Goal: Task Accomplishment & Management: Manage account settings

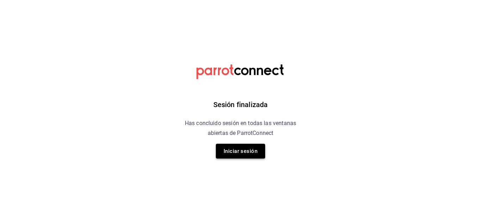
click at [253, 150] on button "Iniciar sesión" at bounding box center [240, 151] width 49 height 15
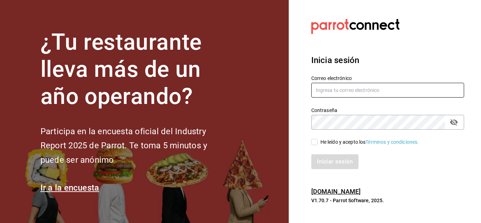
type input "rebeccariera@gmail.com"
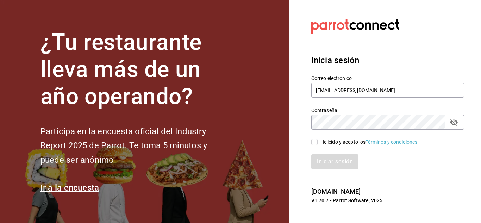
click at [315, 141] on input "He leído y acepto los Términos y condiciones." at bounding box center [314, 142] width 6 height 6
checkbox input "true"
click at [331, 163] on button "Iniciar sesión" at bounding box center [335, 161] width 48 height 15
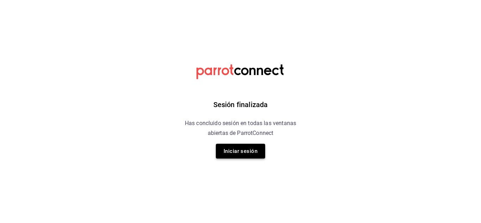
click at [250, 151] on button "Iniciar sesión" at bounding box center [240, 151] width 49 height 15
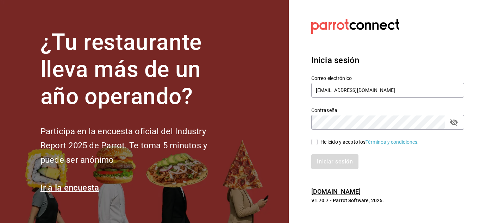
click at [315, 141] on input "He leído y acepto los Términos y condiciones." at bounding box center [314, 142] width 6 height 6
checkbox input "true"
click at [331, 161] on button "Iniciar sesión" at bounding box center [335, 161] width 48 height 15
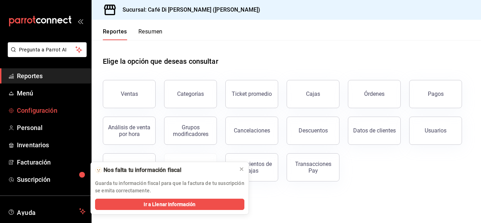
click at [26, 112] on span "Configuración" at bounding box center [51, 110] width 69 height 9
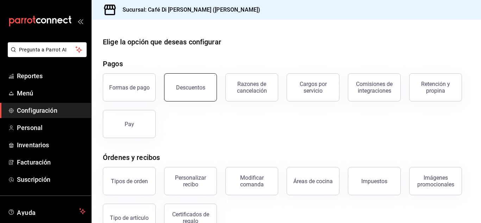
click at [184, 85] on div "Descuentos" at bounding box center [190, 87] width 29 height 7
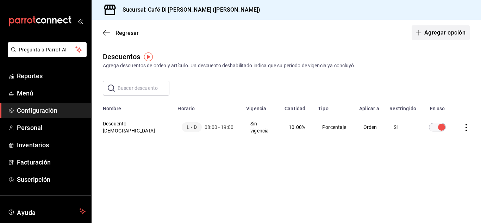
click at [439, 32] on button "Agregar opción" at bounding box center [440, 32] width 58 height 15
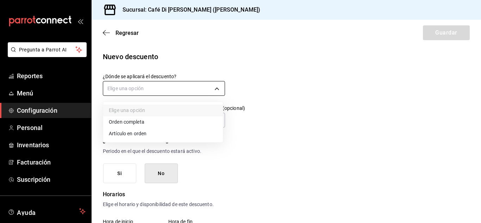
click at [217, 90] on body "Pregunta a Parrot AI Reportes Menú Configuración Personal Inventarios Facturaci…" at bounding box center [240, 111] width 481 height 223
click at [163, 123] on li "Orden completa" at bounding box center [163, 122] width 120 height 12
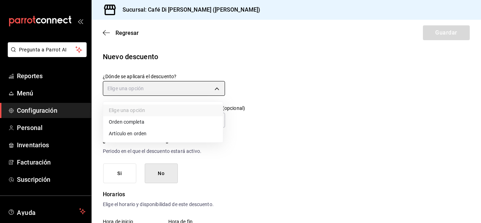
type input "ORDER"
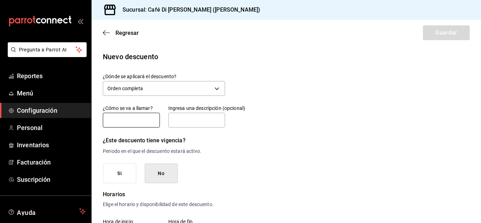
click at [139, 119] on input "text" at bounding box center [131, 120] width 57 height 15
type input "Descuento paciente"
click at [173, 121] on input "text" at bounding box center [196, 120] width 57 height 15
type input "C"
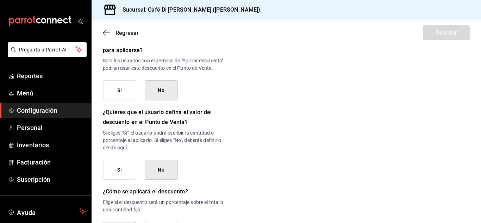
scroll to position [380, 0]
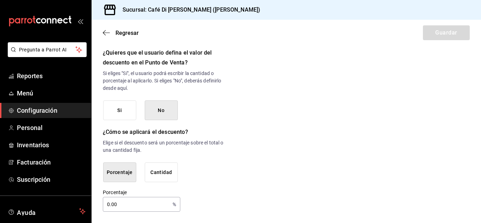
click at [119, 205] on input "0.00" at bounding box center [136, 204] width 67 height 14
type input "0"
type input "5"
click at [121, 111] on button "Si" at bounding box center [119, 110] width 33 height 20
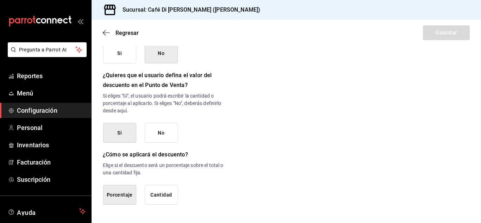
click at [158, 132] on button "No" at bounding box center [161, 133] width 33 height 20
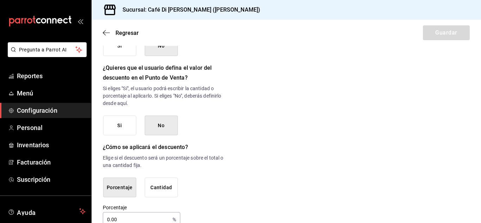
scroll to position [380, 0]
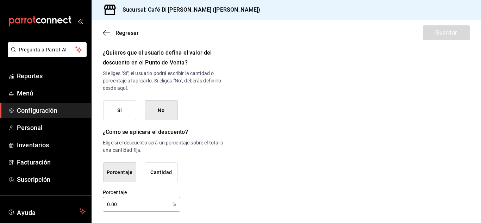
click at [131, 203] on input "0.00" at bounding box center [136, 204] width 67 height 14
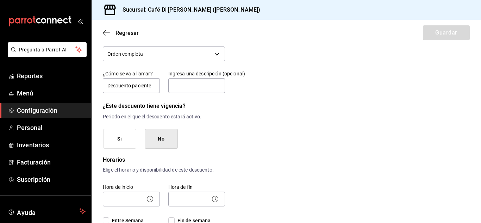
scroll to position [19, 0]
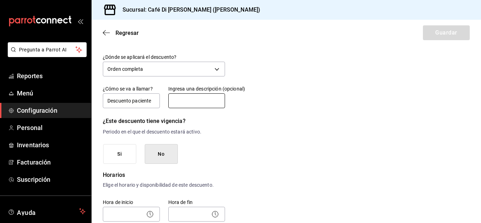
type input "5"
click at [195, 97] on input "text" at bounding box center [196, 100] width 57 height 15
click at [170, 101] on input "pacientes bokanova" at bounding box center [196, 100] width 57 height 15
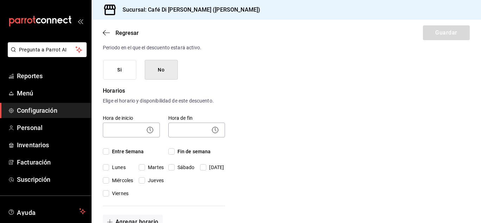
scroll to position [102, 0]
type input "Se aplica a los pacientes de Bokanova"
click at [109, 151] on input "Entre Semana" at bounding box center [106, 152] width 6 height 6
checkbox input "true"
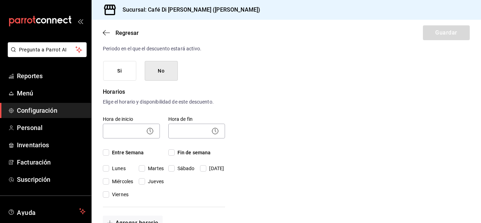
checkbox input "true"
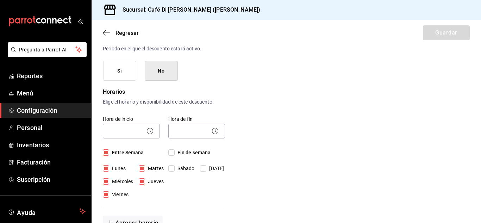
click at [168, 153] on input "Fin de semana" at bounding box center [171, 152] width 6 height 6
checkbox input "true"
click at [168, 153] on input "Fin de semana" at bounding box center [171, 152] width 6 height 6
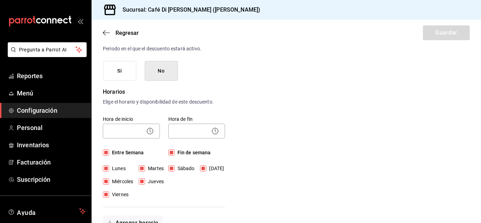
checkbox input "false"
click at [107, 152] on input "Entre Semana" at bounding box center [106, 152] width 6 height 6
checkbox input "false"
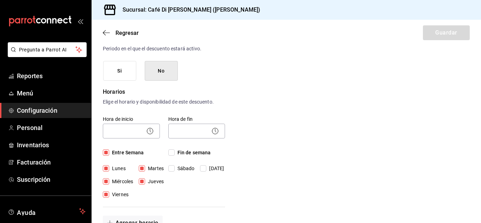
checkbox input "false"
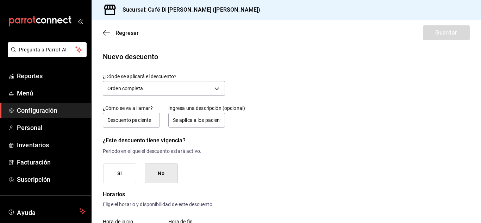
click at [128, 173] on button "Si" at bounding box center [119, 173] width 33 height 20
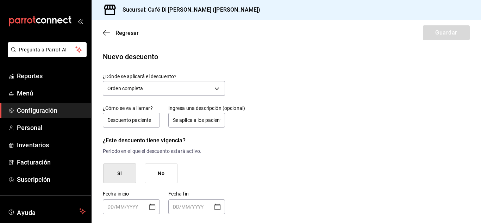
click at [151, 173] on button "No" at bounding box center [161, 173] width 33 height 20
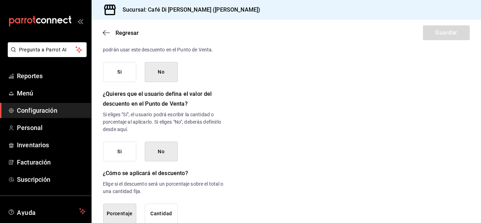
scroll to position [380, 0]
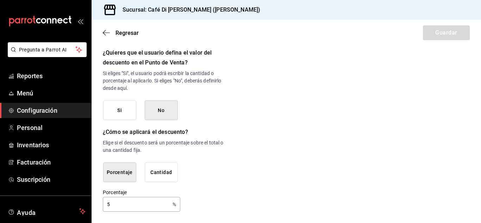
click at [132, 179] on button "Porcentaje" at bounding box center [119, 172] width 33 height 20
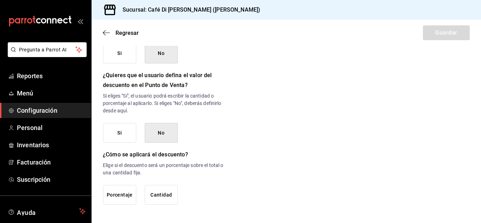
click at [125, 194] on button "Porcentaje" at bounding box center [119, 195] width 33 height 20
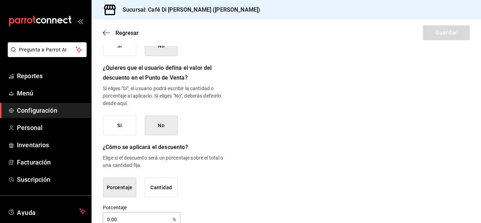
scroll to position [380, 0]
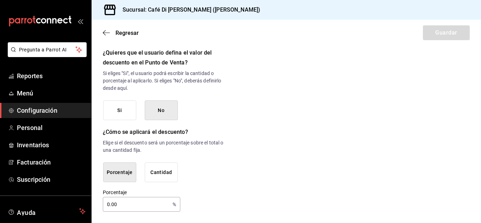
click at [130, 207] on input "0.00" at bounding box center [136, 204] width 67 height 14
type input "0"
type input "1"
type input "5"
click at [180, 163] on div "Porcentaje Cantidad" at bounding box center [164, 172] width 122 height 20
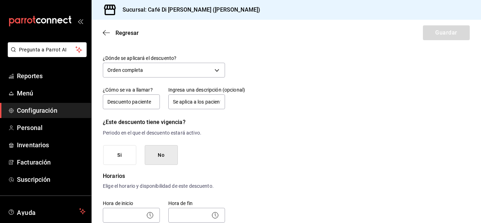
scroll to position [0, 0]
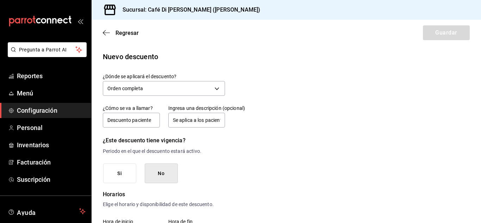
drag, startPoint x: 480, startPoint y: 9, endPoint x: 480, endPoint y: 0, distance: 9.5
click at [480, 0] on div "Sucursal: Café Di Fiore (Rivera Maya)" at bounding box center [285, 10] width 389 height 20
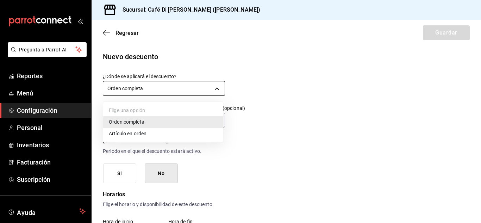
click at [214, 87] on body "Pregunta a Parrot AI Reportes Menú Configuración Personal Inventarios Facturaci…" at bounding box center [240, 111] width 481 height 223
click at [181, 123] on li "Orden completa" at bounding box center [163, 122] width 120 height 12
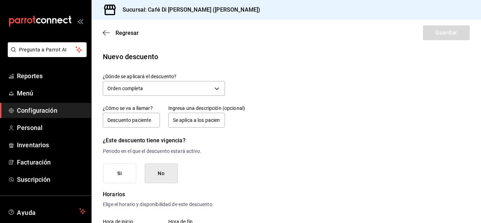
click at [432, 29] on div "Regresar Guardar" at bounding box center [285, 33] width 389 height 26
click at [106, 33] on icon "button" at bounding box center [106, 33] width 7 height 6
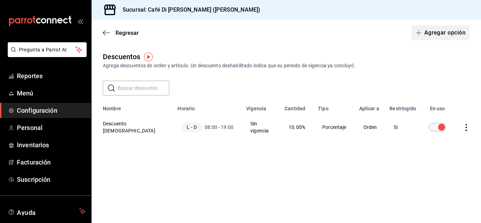
click at [451, 33] on button "Agregar opción" at bounding box center [440, 32] width 58 height 15
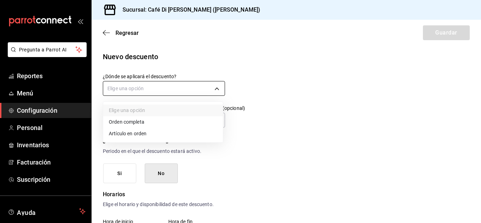
click at [215, 87] on body "Pregunta a Parrot AI Reportes Menú Configuración Personal Inventarios Facturaci…" at bounding box center [240, 111] width 481 height 223
click at [126, 123] on li "Orden completa" at bounding box center [163, 122] width 120 height 12
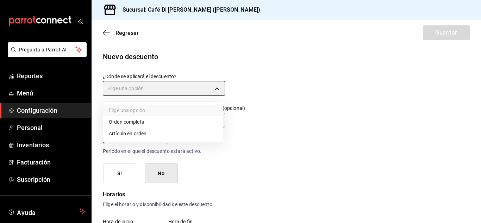
type input "ORDER"
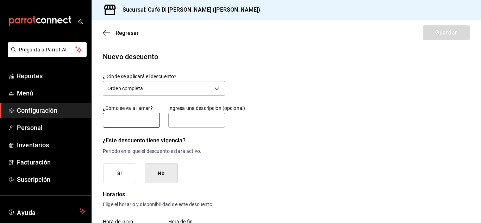
click at [123, 125] on input "text" at bounding box center [131, 120] width 57 height 15
type input "Descuento paciente"
click at [182, 123] on input "text" at bounding box center [196, 120] width 57 height 15
type input "Se aplica a los pacientes de Bokanova"
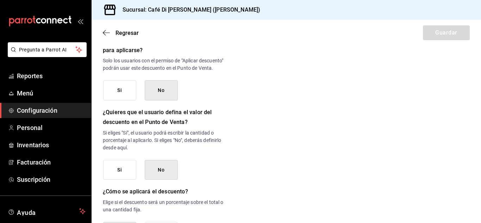
scroll to position [380, 0]
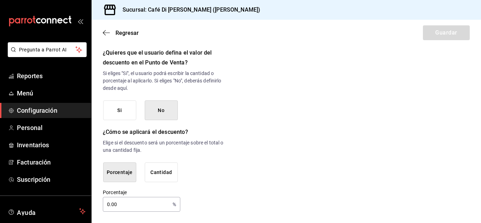
click at [110, 204] on input "0.00" at bounding box center [136, 204] width 67 height 14
click at [145, 201] on input "5" at bounding box center [136, 204] width 67 height 14
type input "5"
click at [119, 120] on button "Si" at bounding box center [119, 110] width 33 height 20
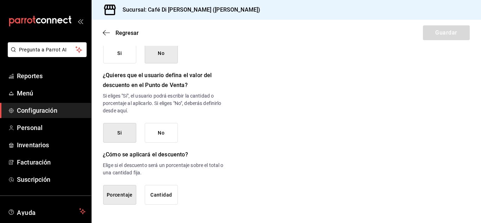
scroll to position [357, 0]
click at [162, 138] on button "No" at bounding box center [161, 133] width 33 height 20
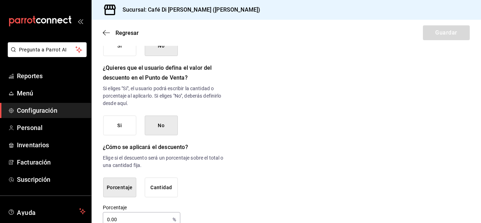
click at [131, 221] on input "0.00" at bounding box center [136, 219] width 67 height 14
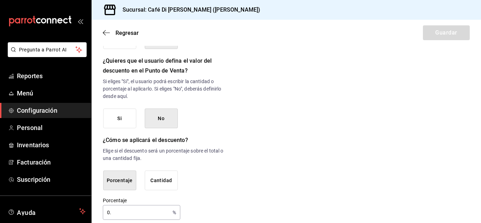
type input "0"
type input "5.0"
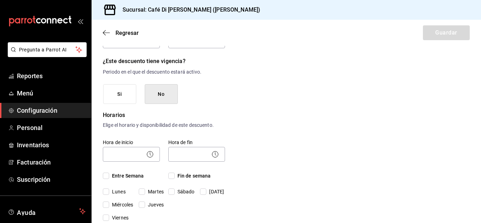
scroll to position [0, 0]
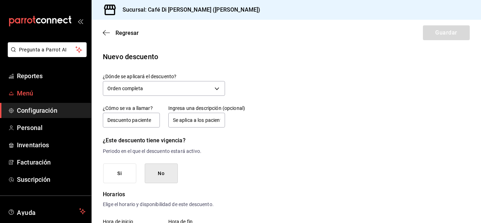
click at [30, 91] on span "Menú" at bounding box center [51, 92] width 69 height 9
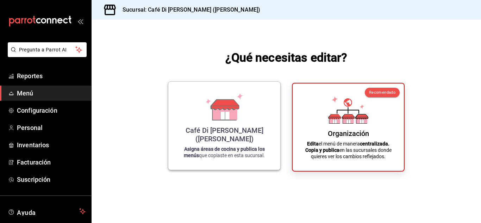
click at [226, 150] on strong "Asigna áreas de cocina y publica los menús" at bounding box center [224, 152] width 81 height 12
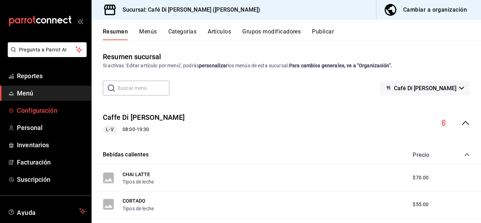
click at [43, 115] on span "Configuración" at bounding box center [51, 110] width 69 height 9
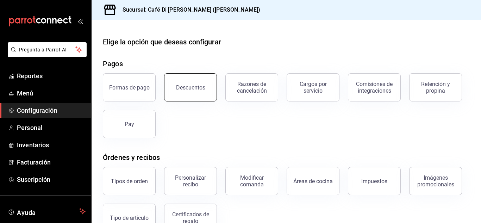
click at [194, 90] on button "Descuentos" at bounding box center [190, 87] width 53 height 28
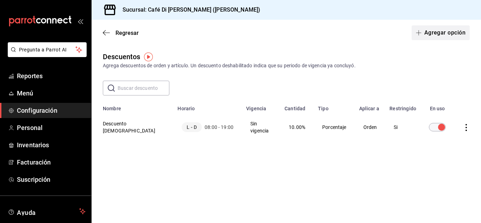
click at [456, 37] on button "Agregar opción" at bounding box center [440, 32] width 58 height 15
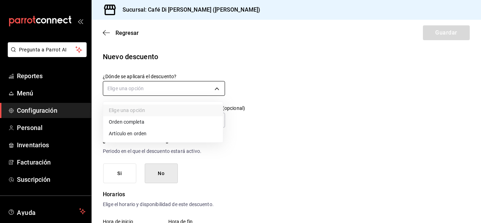
click at [195, 90] on body "Pregunta a Parrot AI Reportes Menú Configuración Personal Inventarios Facturaci…" at bounding box center [240, 111] width 481 height 223
click at [152, 125] on li "Orden completa" at bounding box center [163, 122] width 120 height 12
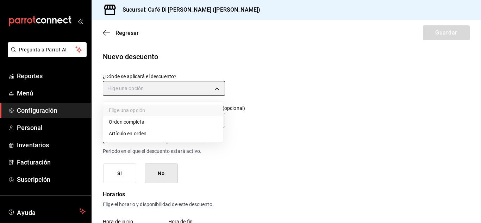
type input "ORDER"
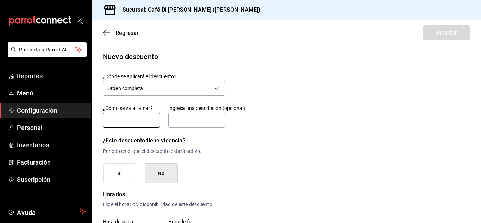
click at [132, 121] on input "text" at bounding box center [131, 120] width 57 height 15
click at [177, 120] on input "text" at bounding box center [196, 120] width 57 height 15
click at [143, 120] on input "text" at bounding box center [131, 120] width 57 height 15
type input "Descuento paciente"
click at [178, 122] on input "text" at bounding box center [196, 120] width 57 height 15
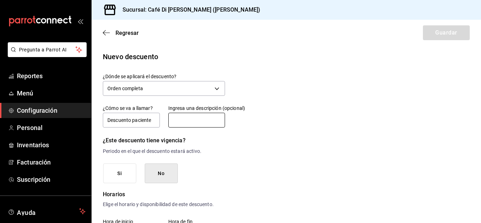
type input "Se aplica a los pacientes de Bokanova"
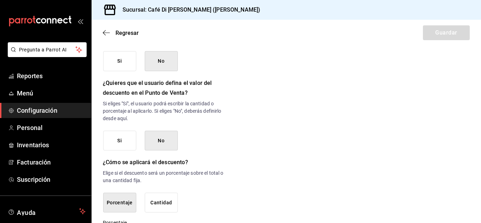
scroll to position [349, 0]
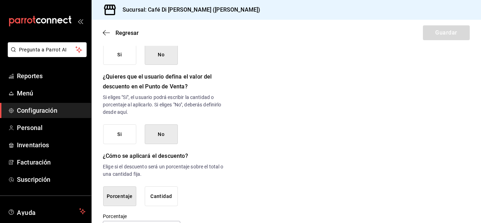
drag, startPoint x: 474, startPoint y: 198, endPoint x: 469, endPoint y: 214, distance: 16.9
click at [136, 202] on div "Porcentaje Cantidad" at bounding box center [140, 196] width 75 height 20
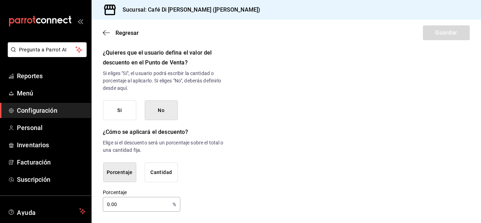
click at [150, 204] on input "0.00" at bounding box center [136, 204] width 67 height 14
type input "0"
type input "5.0"
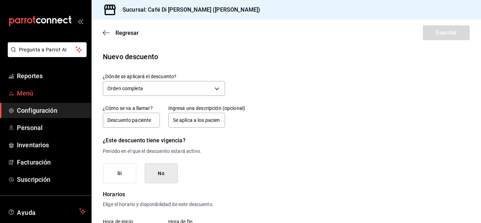
click at [31, 95] on span "Menú" at bounding box center [51, 92] width 69 height 9
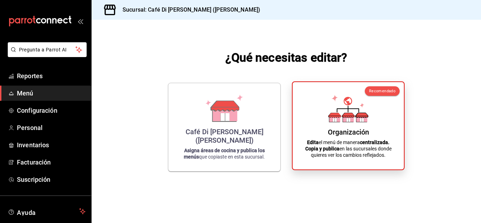
click at [361, 134] on div "Organización" at bounding box center [348, 132] width 41 height 8
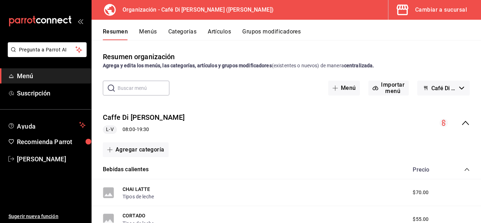
click at [151, 25] on div "Resumen Menús Categorías Artículos Grupos modificadores" at bounding box center [285, 30] width 389 height 20
click at [152, 32] on button "Menús" at bounding box center [148, 34] width 18 height 12
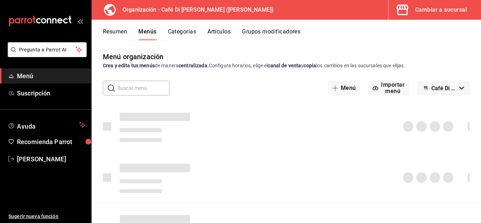
drag, startPoint x: 152, startPoint y: 32, endPoint x: 412, endPoint y: -5, distance: 262.9
click at [412, 0] on html "Pregunta a Parrot AI Menú Suscripción Ayuda Recomienda Parrot Rebeca Riera Suge…" at bounding box center [240, 111] width 481 height 223
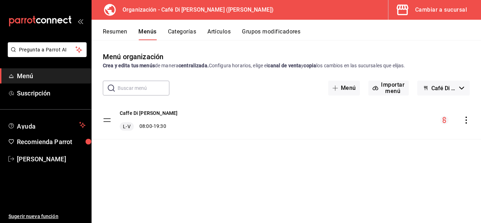
click at [425, 11] on div "Cambiar a sucursal" at bounding box center [441, 10] width 52 height 10
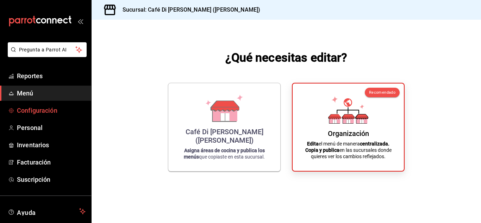
click at [60, 112] on span "Configuración" at bounding box center [51, 110] width 69 height 9
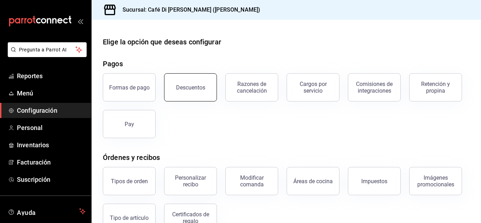
click at [203, 95] on button "Descuentos" at bounding box center [190, 87] width 53 height 28
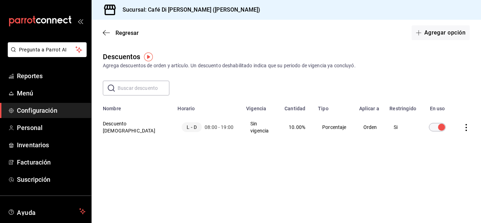
click at [157, 91] on input "text" at bounding box center [143, 88] width 52 height 14
click at [466, 124] on icon "actions" at bounding box center [465, 127] width 7 height 7
click at [455, 153] on div at bounding box center [240, 111] width 481 height 223
click at [437, 36] on button "Agregar opción" at bounding box center [440, 32] width 58 height 15
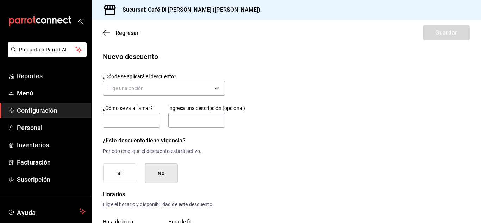
click at [131, 172] on button "Si" at bounding box center [119, 173] width 33 height 20
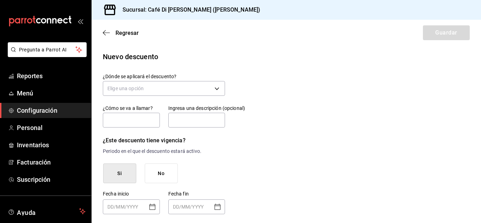
click at [152, 172] on button "No" at bounding box center [161, 173] width 33 height 20
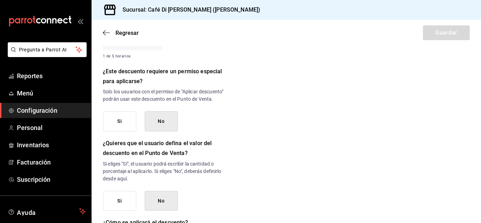
scroll to position [284, 0]
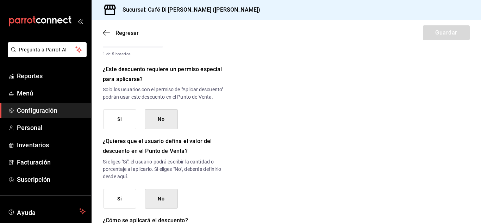
click at [119, 129] on button "Si" at bounding box center [119, 119] width 33 height 20
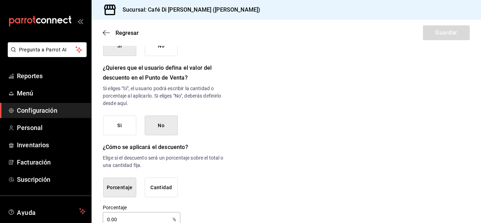
scroll to position [380, 0]
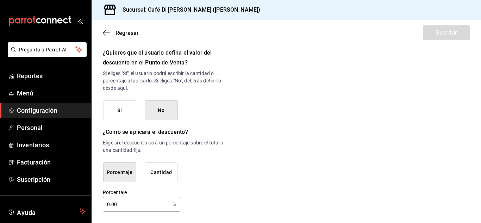
click at [155, 207] on input "0.00" at bounding box center [136, 204] width 67 height 14
type input "5"
drag, startPoint x: 293, startPoint y: 174, endPoint x: 480, endPoint y: 171, distance: 187.5
click at [480, 171] on div "Regresar Guardar Nuevo descuento ¿Dónde se aplicará el descuento? Elige una opc…" at bounding box center [285, 121] width 389 height 203
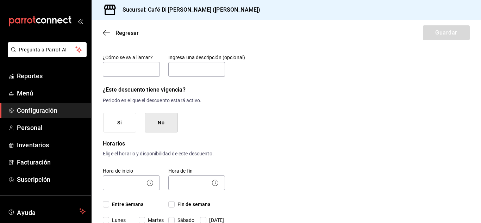
scroll to position [0, 0]
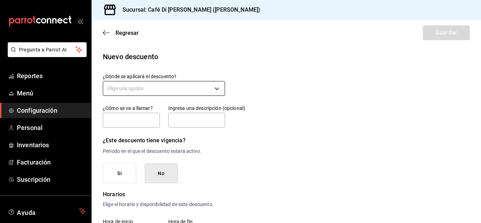
click at [217, 89] on body "Pregunta a Parrot AI Reportes Menú Configuración Personal Inventarios Facturaci…" at bounding box center [240, 111] width 481 height 223
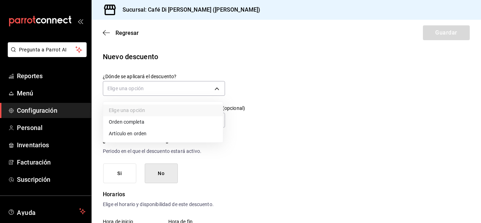
click at [181, 125] on li "Orden completa" at bounding box center [163, 122] width 120 height 12
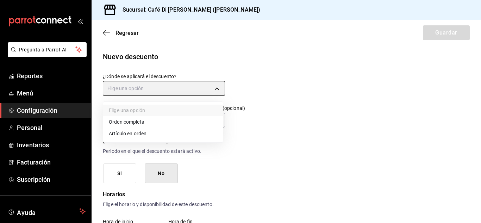
type input "ORDER"
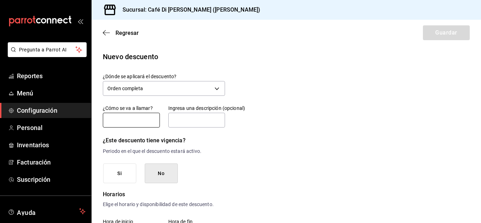
click at [142, 120] on input "text" at bounding box center [131, 120] width 57 height 15
click at [181, 122] on input "text" at bounding box center [196, 120] width 57 height 15
click at [155, 121] on input "Descuento paciente" at bounding box center [131, 120] width 57 height 15
type input "Descuento pacientes"
click at [173, 120] on input "text" at bounding box center [196, 120] width 57 height 15
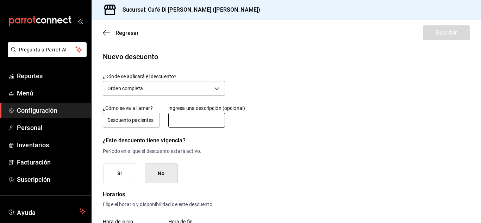
type input "Se aplica a los pacientes de Bokanova"
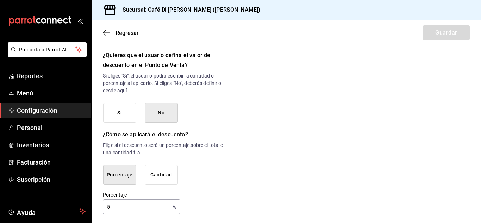
scroll to position [380, 0]
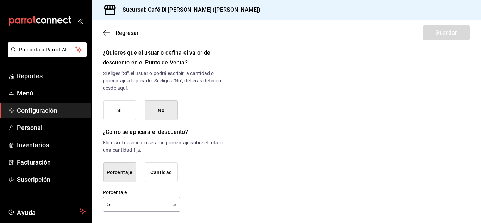
click at [106, 204] on input "5" at bounding box center [136, 204] width 67 height 14
type input "5"
click at [158, 176] on button "Cantidad" at bounding box center [161, 172] width 33 height 20
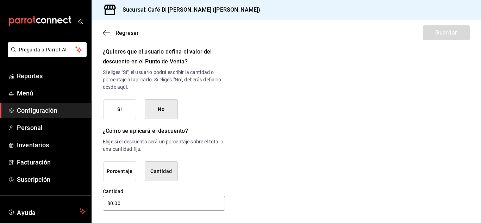
click at [127, 178] on button "Porcentaje" at bounding box center [119, 171] width 33 height 20
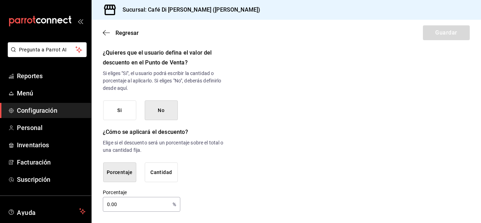
click at [109, 205] on input "0.00" at bounding box center [136, 204] width 67 height 14
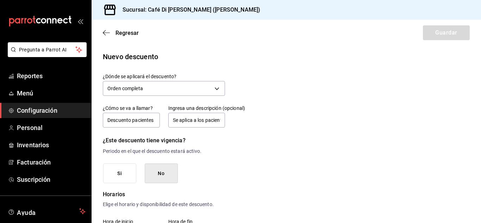
type input "5"
click at [128, 175] on button "Si" at bounding box center [119, 173] width 33 height 20
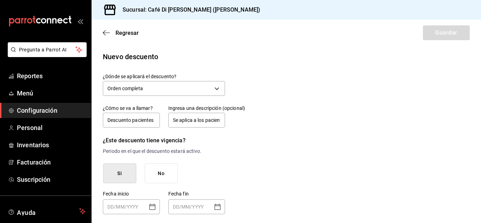
click at [151, 168] on button "No" at bounding box center [161, 173] width 33 height 20
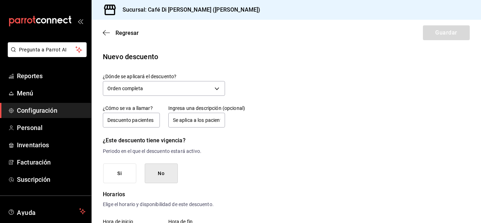
click at [134, 170] on button "Si" at bounding box center [119, 173] width 33 height 20
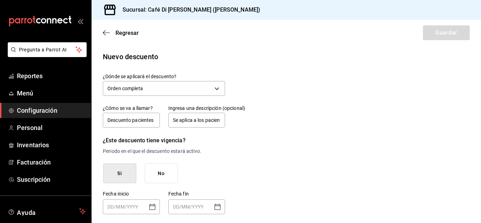
click at [147, 180] on button "No" at bounding box center [161, 173] width 33 height 20
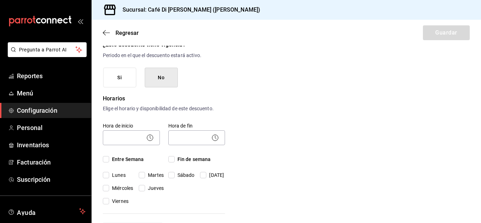
scroll to position [107, 0]
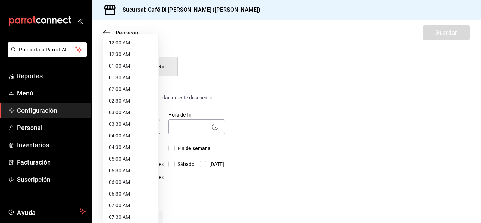
click at [134, 130] on body "Pregunta a Parrot AI Reportes Menú Configuración Personal Inventarios Facturaci…" at bounding box center [240, 111] width 481 height 223
click at [124, 139] on li "04:00 AM" at bounding box center [130, 136] width 55 height 12
type input "04:00"
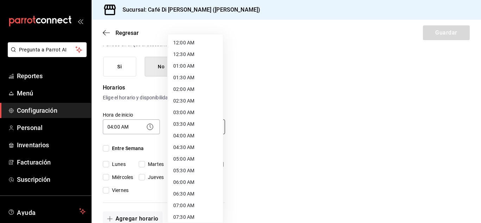
click at [179, 126] on body "Pregunta a Parrot AI Reportes Menú Configuración Personal Inventarios Facturaci…" at bounding box center [240, 111] width 481 height 223
click at [178, 132] on li "04:00 AM" at bounding box center [194, 136] width 55 height 12
type input "04:00"
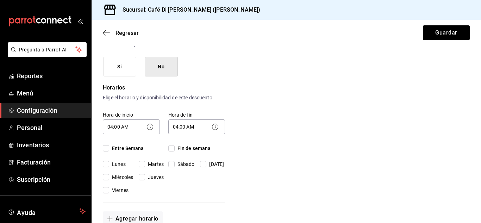
click at [116, 71] on button "Si" at bounding box center [119, 67] width 33 height 20
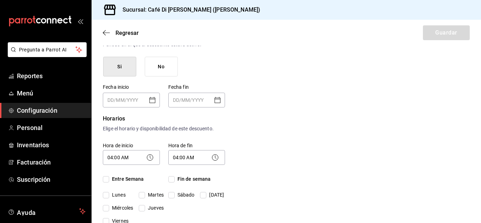
click at [116, 71] on button "Si" at bounding box center [119, 67] width 33 height 20
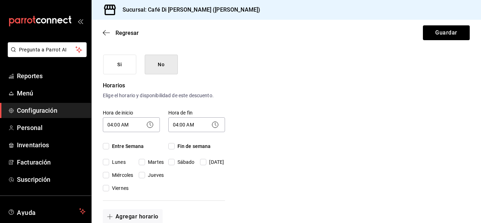
scroll to position [113, 0]
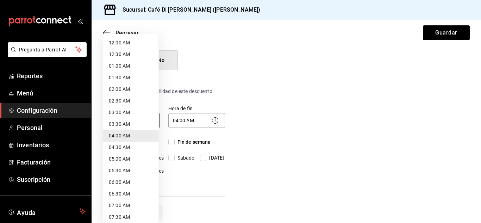
click at [115, 120] on body "Pregunta a Parrot AI Reportes Menú Configuración Personal Inventarios Facturaci…" at bounding box center [240, 111] width 481 height 223
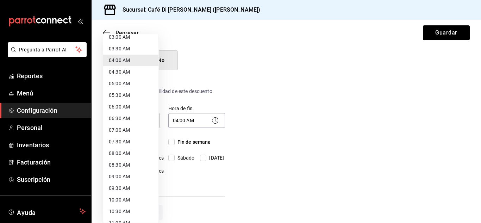
scroll to position [80, 0]
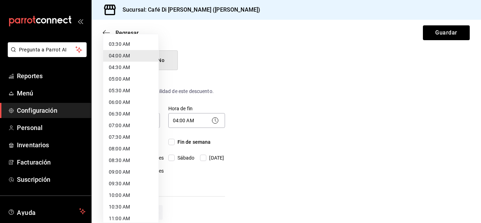
click at [119, 150] on li "08:00 AM" at bounding box center [130, 149] width 55 height 12
type input "08:00"
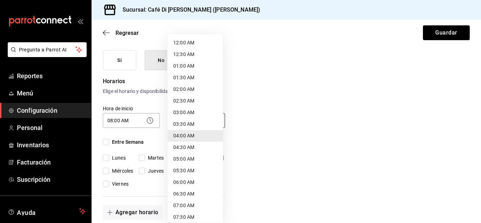
click at [179, 121] on body "Pregunta a Parrot AI Reportes Menú Configuración Personal Inventarios Facturaci…" at bounding box center [240, 111] width 481 height 223
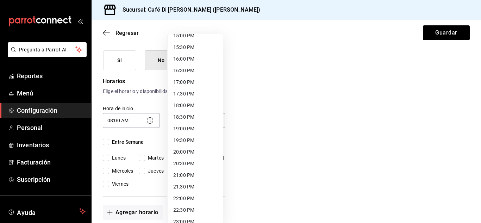
scroll to position [363, 0]
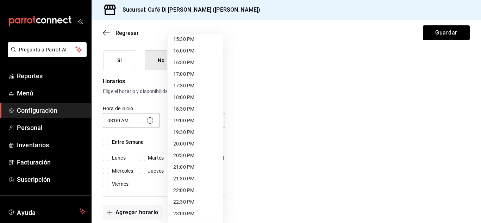
click at [182, 122] on li "19:00 PM" at bounding box center [194, 121] width 55 height 12
type input "19:00"
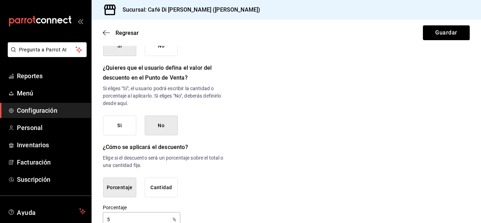
scroll to position [380, 0]
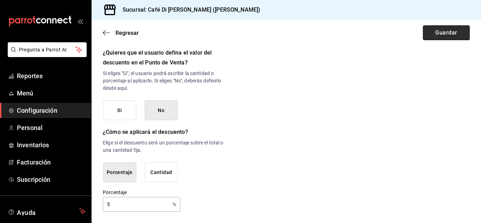
click at [441, 36] on button "Guardar" at bounding box center [446, 32] width 47 height 15
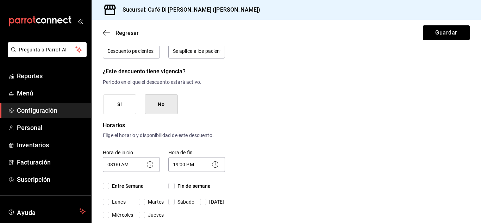
scroll to position [61, 0]
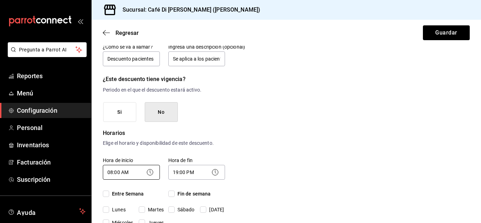
click at [119, 170] on body "Pregunta a Parrot AI Reportes Menú Configuración Personal Inventarios Facturaci…" at bounding box center [240, 111] width 481 height 223
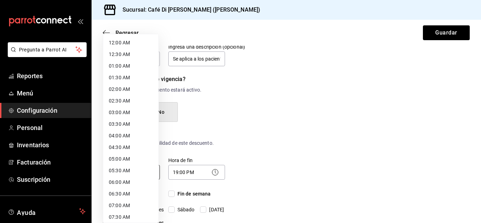
scroll to position [100, 0]
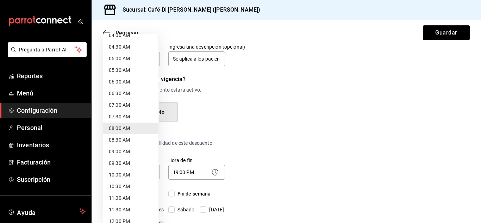
click at [119, 139] on li "08:30 AM" at bounding box center [130, 140] width 55 height 12
type input "08:30"
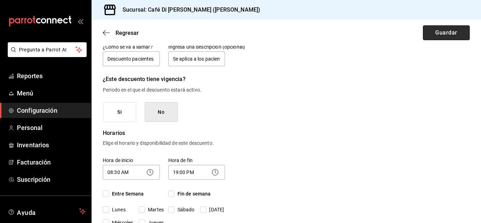
click at [427, 33] on button "Guardar" at bounding box center [446, 32] width 47 height 15
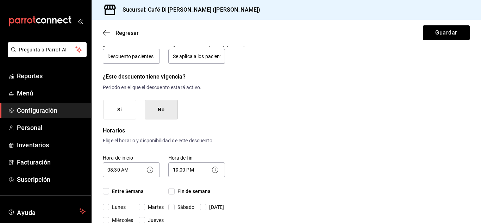
scroll to position [0, 0]
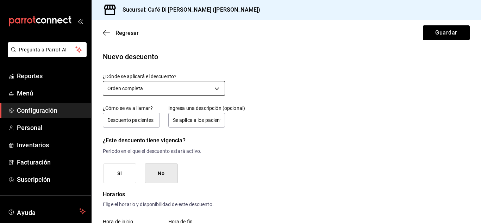
click at [214, 86] on body "Pregunta a Parrot AI Reportes Menú Configuración Personal Inventarios Facturaci…" at bounding box center [240, 111] width 481 height 223
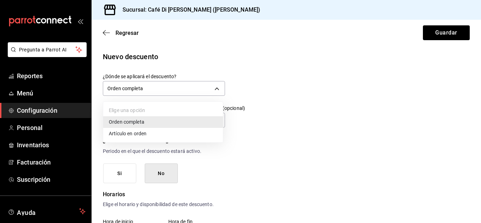
click at [166, 134] on li "Artículo en orden" at bounding box center [163, 134] width 120 height 12
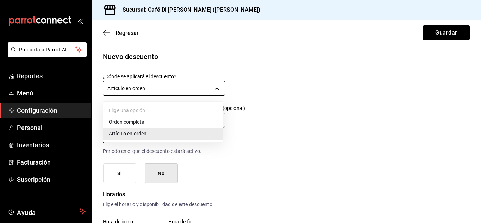
click at [190, 90] on body "Pregunta a Parrot AI Reportes Menú Configuración Personal Inventarios Facturaci…" at bounding box center [240, 111] width 481 height 223
click at [154, 125] on li "Orden completa" at bounding box center [163, 122] width 120 height 12
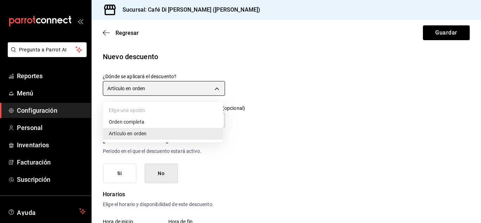
type input "ORDER"
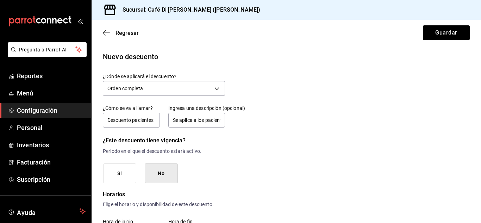
click at [150, 172] on button "No" at bounding box center [161, 173] width 33 height 20
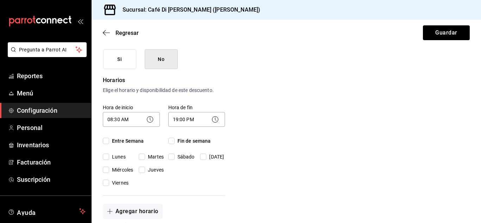
scroll to position [115, 0]
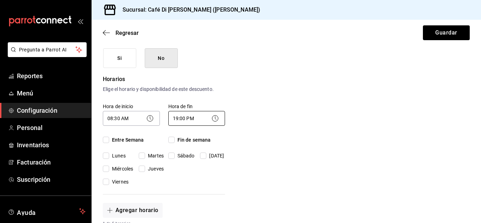
click at [177, 118] on body "Pregunta a Parrot AI Reportes Menú Configuración Personal Inventarios Facturaci…" at bounding box center [240, 111] width 481 height 223
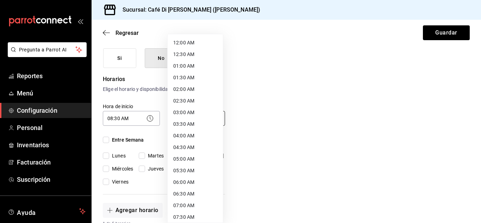
scroll to position [356, 0]
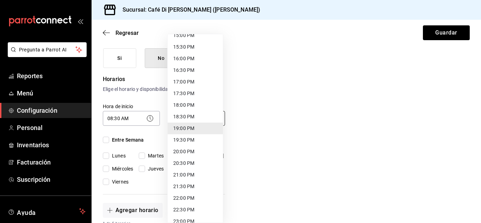
click at [177, 118] on li "18:30 PM" at bounding box center [194, 117] width 55 height 12
type input "18:30"
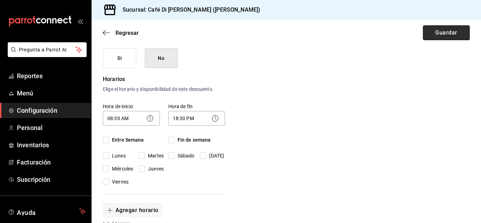
click at [445, 31] on button "Guardar" at bounding box center [446, 32] width 47 height 15
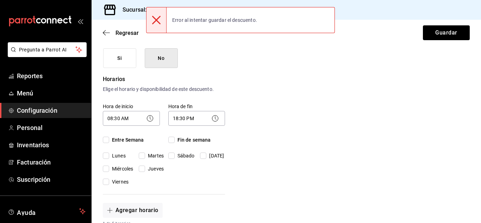
click at [205, 12] on div "Error al intentar guardar el descuento." at bounding box center [214, 19] width 96 height 15
click at [157, 18] on icon at bounding box center [156, 20] width 8 height 8
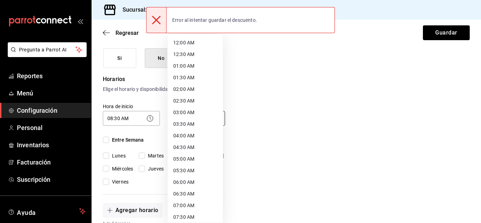
scroll to position [344, 0]
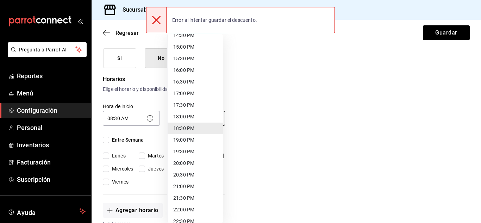
click at [178, 119] on body "Pregunta a Parrot AI Reportes Menú Configuración Personal Inventarios Facturaci…" at bounding box center [240, 111] width 481 height 223
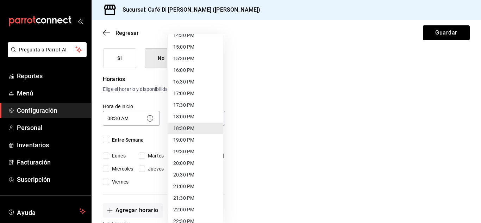
click at [131, 121] on div at bounding box center [240, 111] width 481 height 223
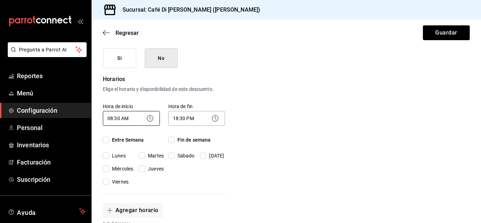
click at [123, 120] on body "Pregunta a Parrot AI Reportes Menú Configuración Personal Inventarios Facturaci…" at bounding box center [240, 111] width 481 height 223
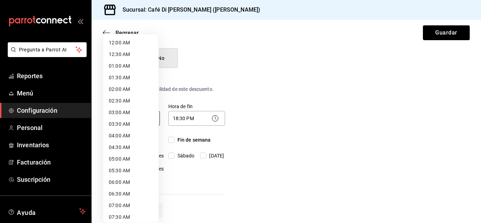
scroll to position [112, 0]
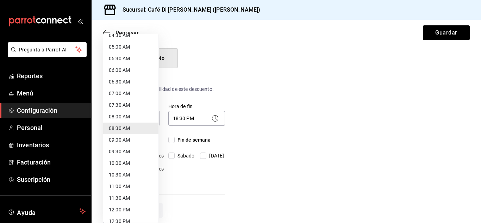
click at [125, 116] on li "08:00 AM" at bounding box center [130, 117] width 55 height 12
type input "08:00"
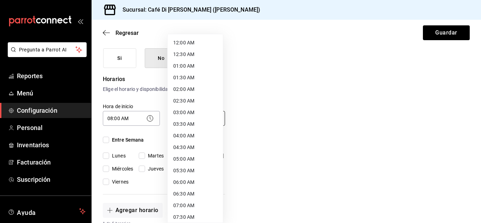
click at [174, 117] on body "Pregunta a Parrot AI Reportes Menú Configuración Personal Inventarios Facturaci…" at bounding box center [240, 111] width 481 height 223
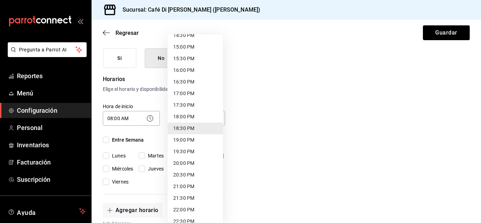
click at [185, 138] on li "19:00 PM" at bounding box center [194, 140] width 55 height 12
type input "19:00"
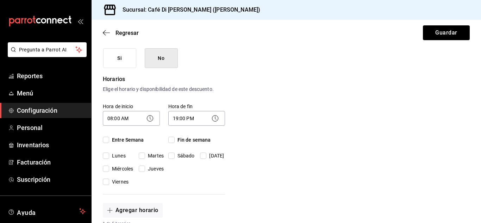
click at [174, 138] on span "Fin de semana" at bounding box center [192, 139] width 36 height 7
click at [174, 138] on input "Fin de semana" at bounding box center [171, 139] width 6 height 6
checkbox input "true"
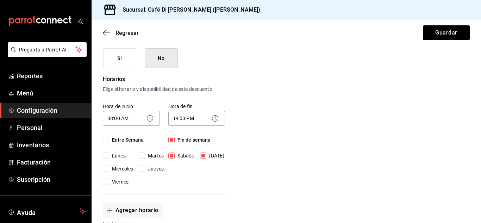
click at [104, 142] on input "Entre Semana" at bounding box center [106, 139] width 6 height 6
checkbox input "true"
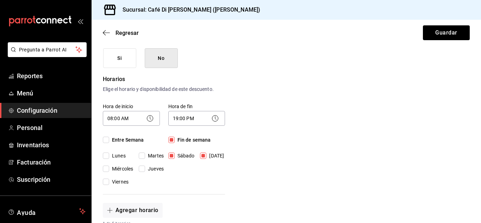
checkbox input "true"
click at [170, 139] on input "Fin de semana" at bounding box center [171, 139] width 6 height 6
checkbox input "false"
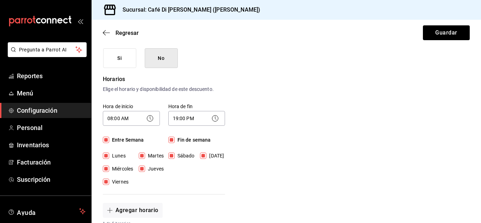
checkbox input "false"
click at [450, 36] on button "Guardar" at bounding box center [446, 32] width 47 height 15
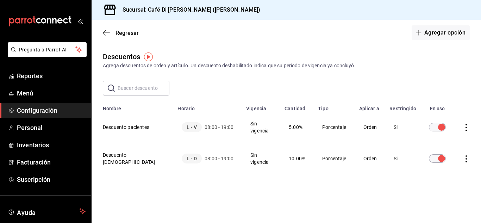
click at [464, 155] on icon "actions" at bounding box center [465, 158] width 7 height 7
click at [368, 187] on div at bounding box center [240, 111] width 481 height 223
click at [26, 95] on span "Menú" at bounding box center [51, 92] width 69 height 9
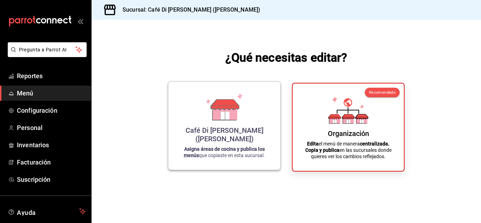
click at [191, 111] on div "Café Di Fiore (Rivera Maya) Asigna áreas de cocina y publica los menús que copi…" at bounding box center [224, 125] width 95 height 77
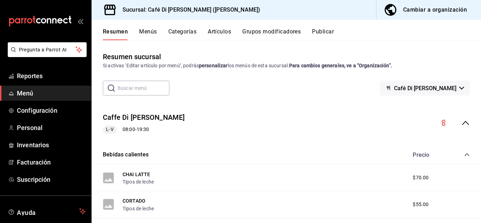
click at [150, 32] on button "Menús" at bounding box center [148, 34] width 18 height 12
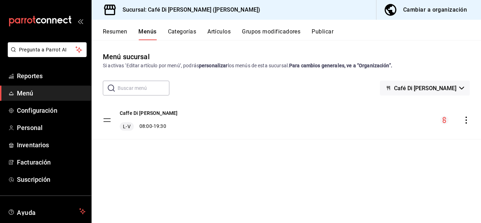
click at [466, 120] on icon "actions" at bounding box center [465, 119] width 1 height 7
click at [404, 12] on div at bounding box center [240, 111] width 481 height 223
click at [404, 12] on div "Cambiar a organización" at bounding box center [435, 10] width 64 height 10
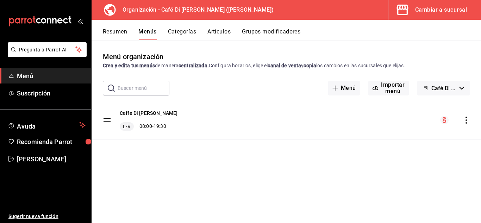
click at [467, 120] on icon "actions" at bounding box center [465, 119] width 7 height 7
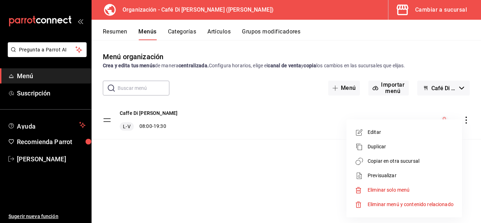
click at [408, 160] on span "Copiar en otra sucursal" at bounding box center [410, 160] width 86 height 7
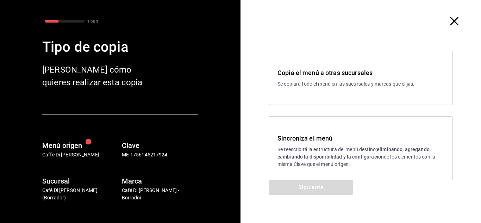
click at [295, 143] on div "Sincroniza el menú Se reescribirá la estructura del menú destino; eliminando, a…" at bounding box center [360, 150] width 166 height 34
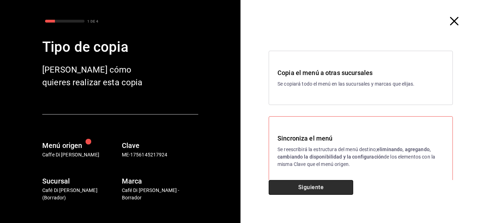
click at [306, 185] on button "Siguiente" at bounding box center [310, 187] width 84 height 15
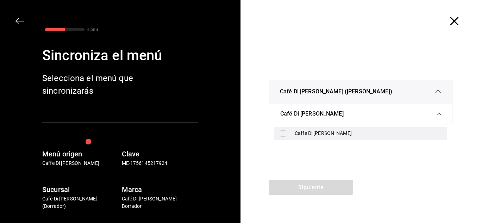
click at [284, 136] on div "Caffe Di Fiore" at bounding box center [360, 133] width 173 height 13
checkbox input "true"
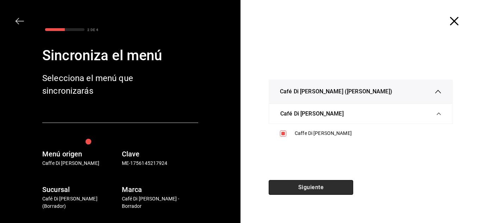
click at [301, 186] on button "Siguiente" at bounding box center [310, 187] width 84 height 15
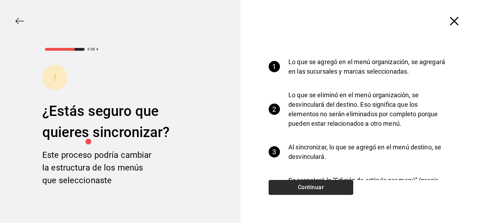
click at [301, 186] on button "Continuar" at bounding box center [310, 187] width 84 height 15
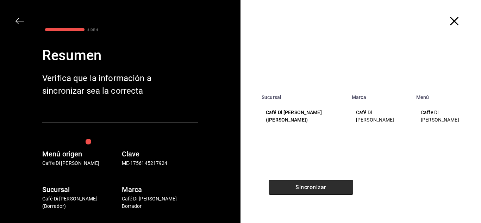
click at [301, 186] on button "Sincronizar" at bounding box center [310, 187] width 84 height 15
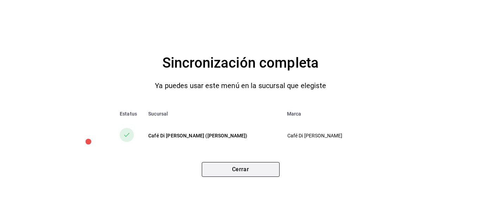
click at [246, 172] on button "Cerrar" at bounding box center [241, 169] width 78 height 15
